Goal: Task Accomplishment & Management: Use online tool/utility

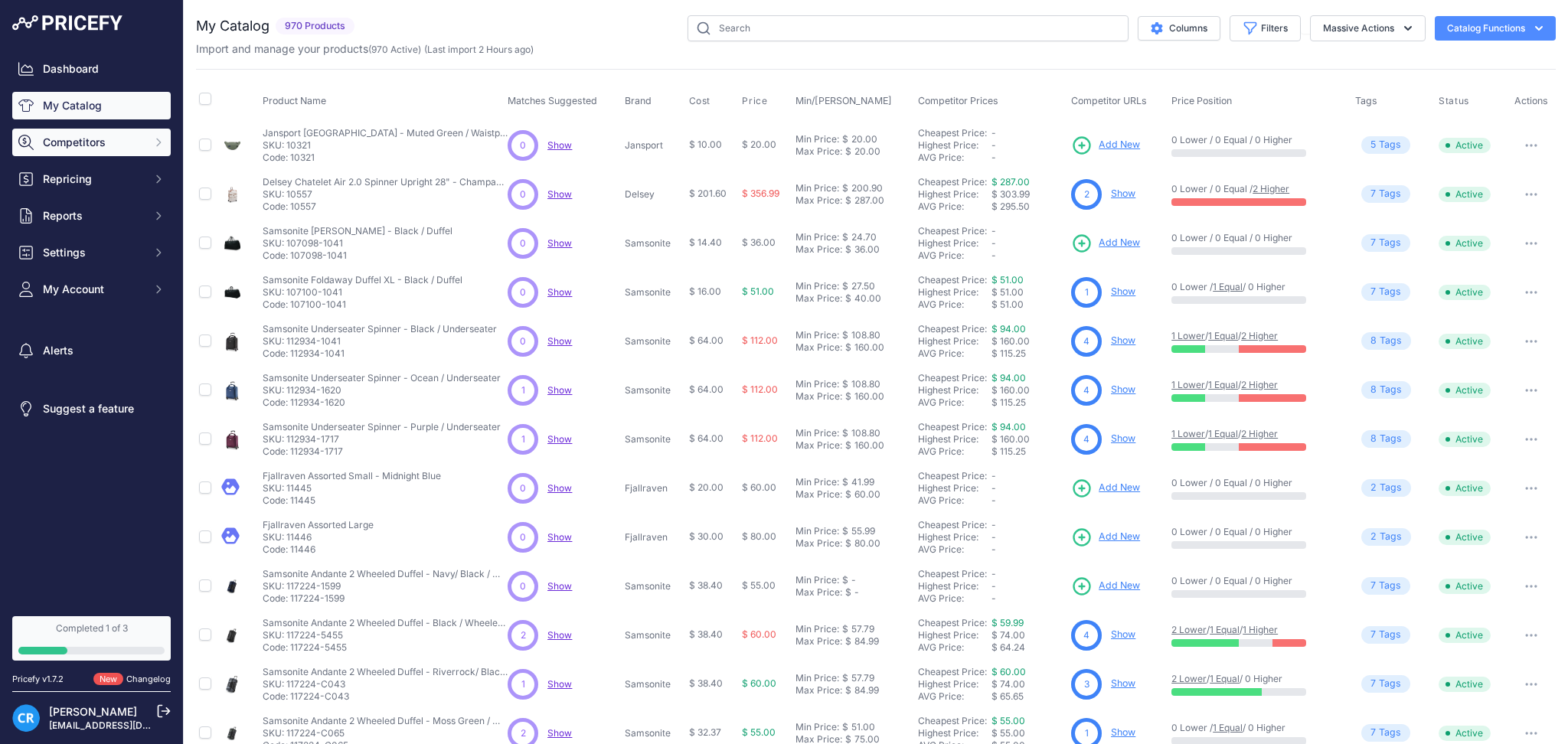
click at [104, 141] on span "Competitors" at bounding box center [92, 142] width 100 height 15
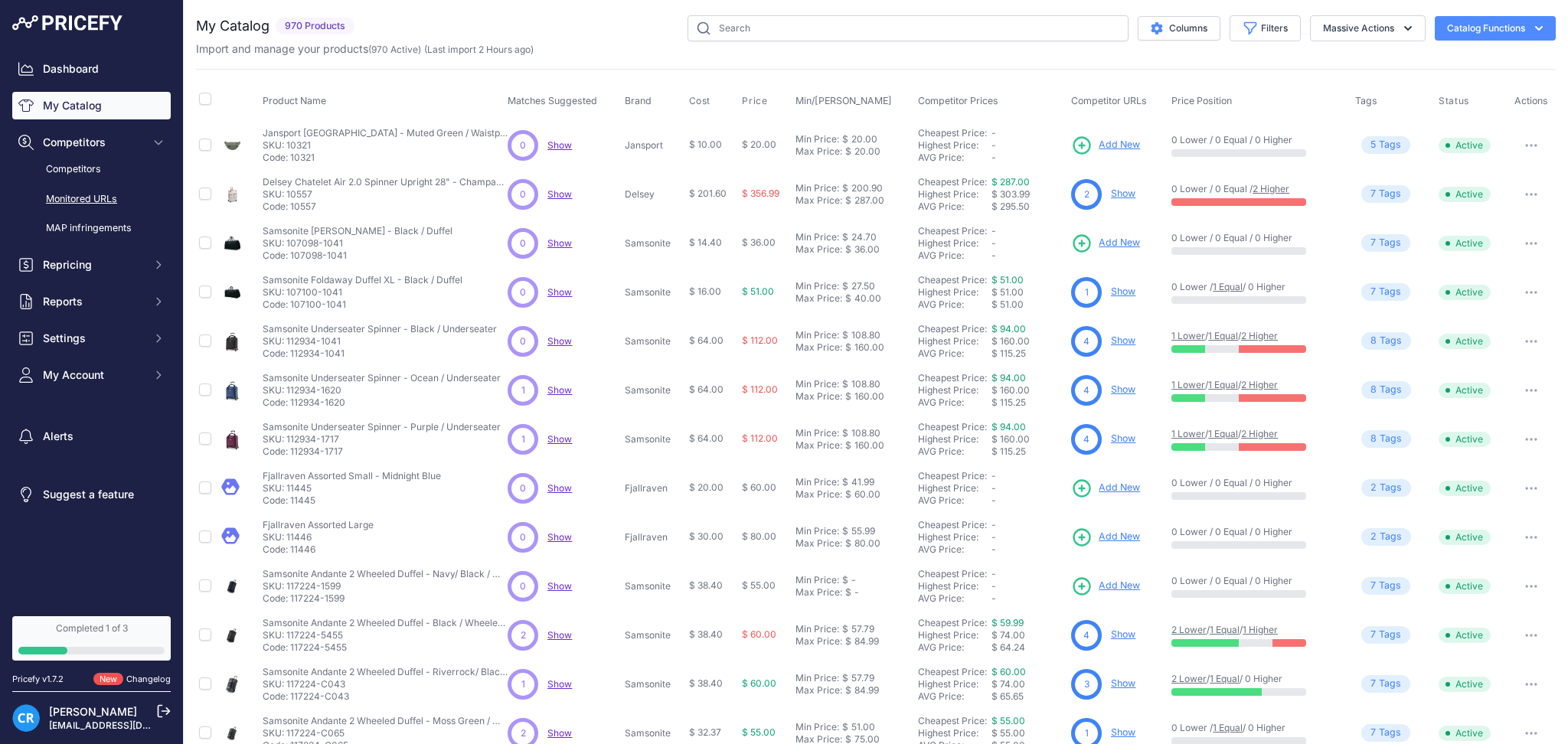
click at [103, 183] on div "Competitors Monitored URLs MAP infringements" at bounding box center [91, 198] width 158 height 86
click at [102, 193] on link "Monitored URLs" at bounding box center [91, 198] width 158 height 27
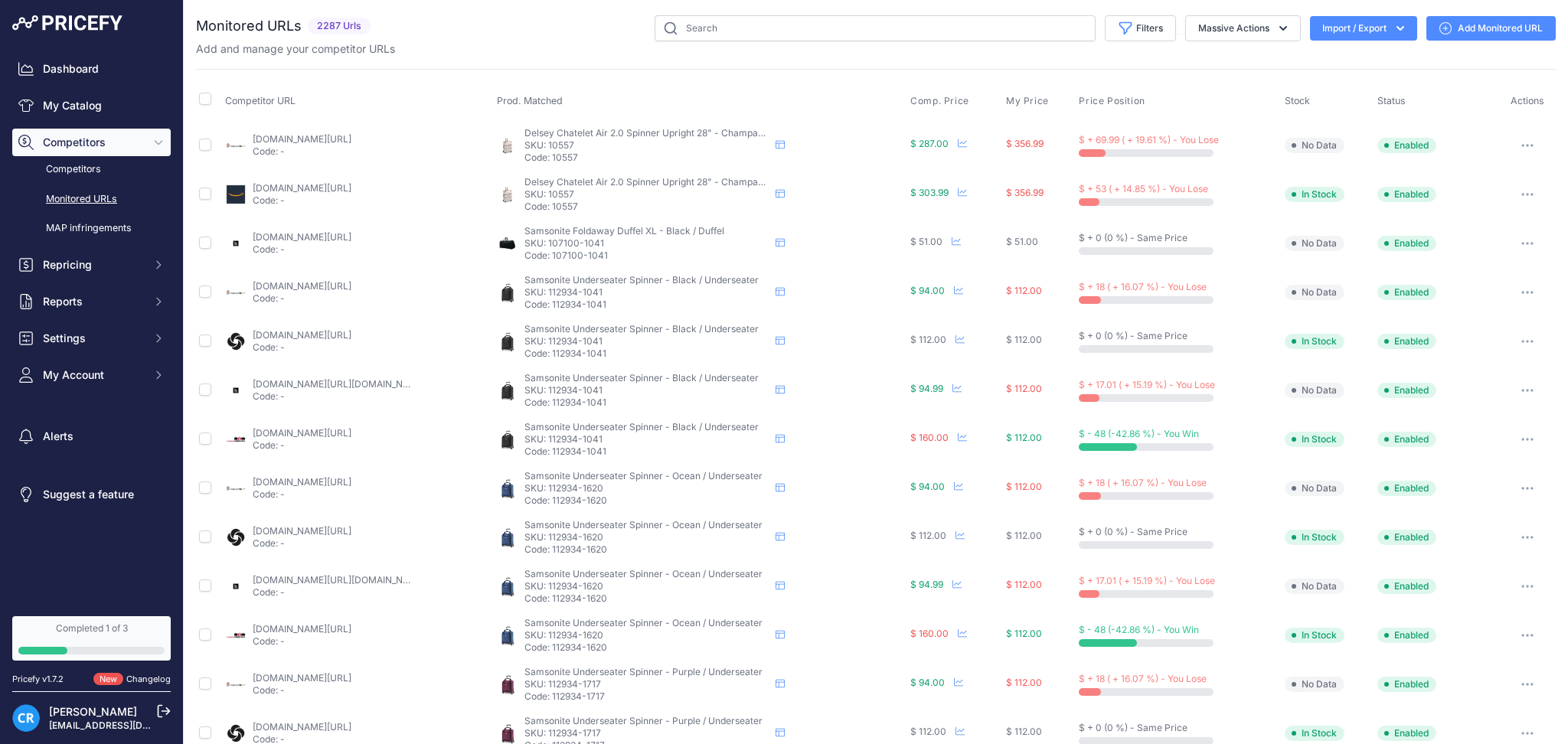
click at [1332, 24] on button "Import / Export" at bounding box center [1363, 28] width 107 height 24
click at [1337, 92] on div "Export" at bounding box center [1361, 88] width 122 height 27
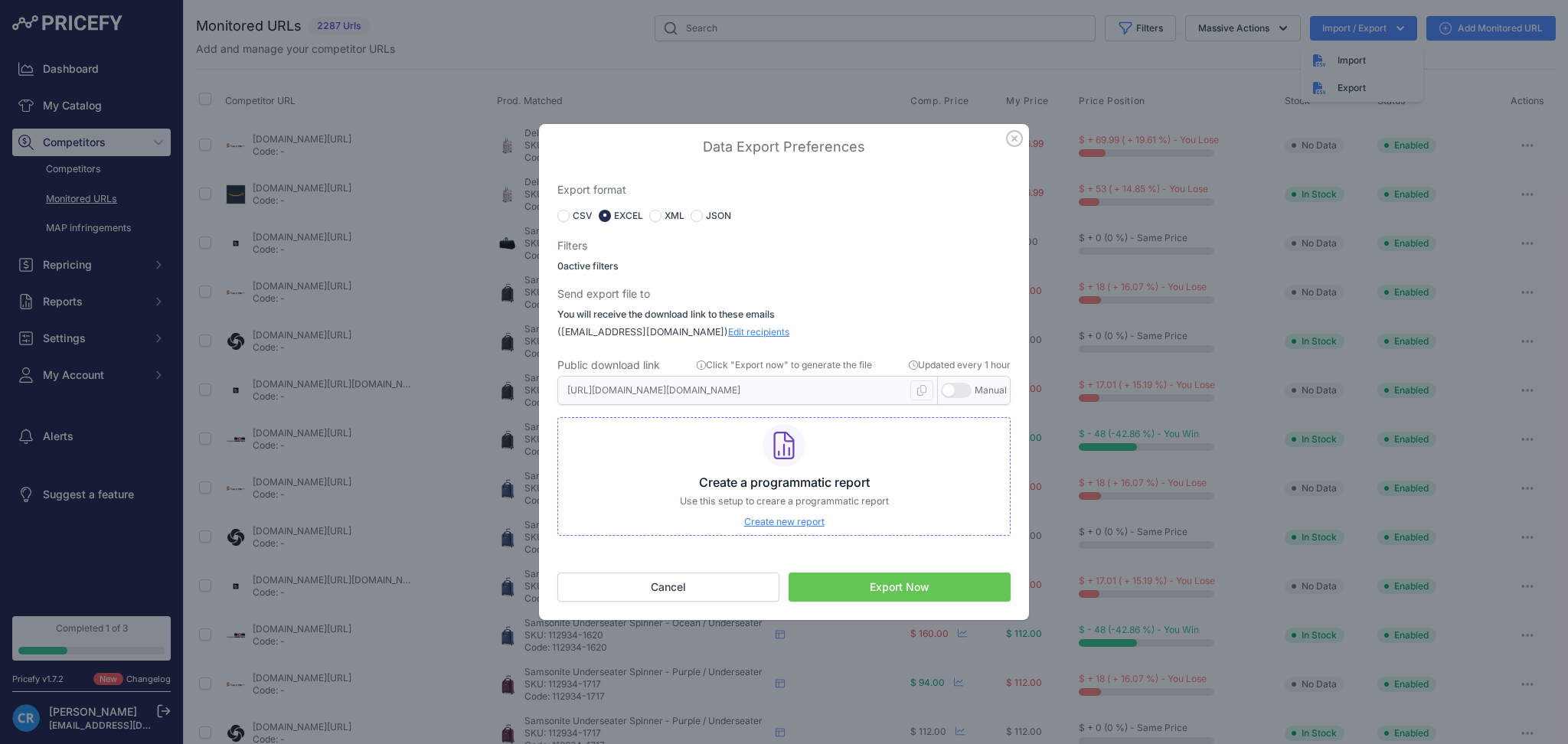
click at [909, 592] on button "Export Now" at bounding box center [899, 587] width 222 height 29
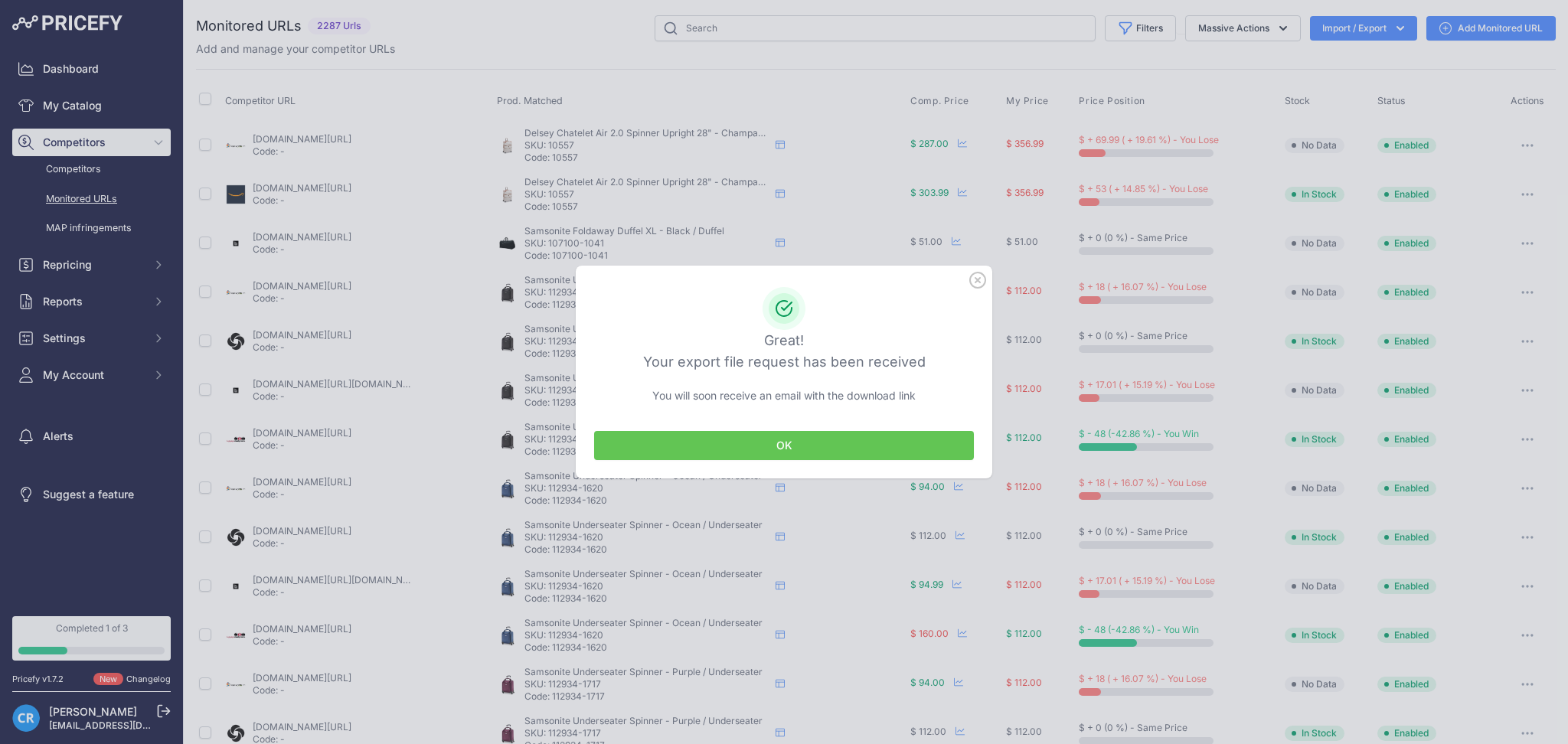
click at [828, 444] on button "OK" at bounding box center [784, 445] width 379 height 29
